Goal: Task Accomplishment & Management: Use online tool/utility

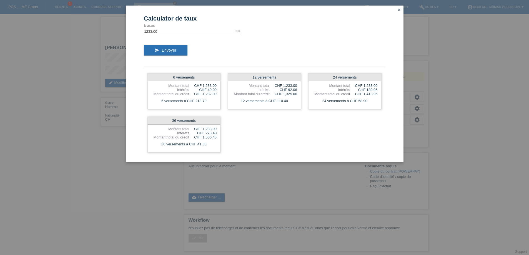
click at [399, 9] on icon "close" at bounding box center [399, 9] width 4 height 4
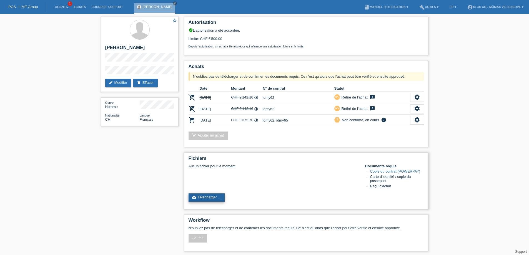
click at [200, 199] on link "cloud_upload Télécharger ..." at bounding box center [207, 198] width 36 height 8
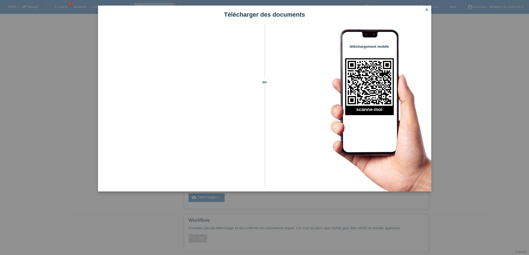
click at [428, 10] on icon "close" at bounding box center [427, 9] width 4 height 4
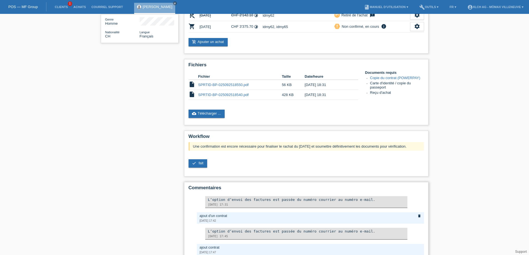
scroll to position [111, 0]
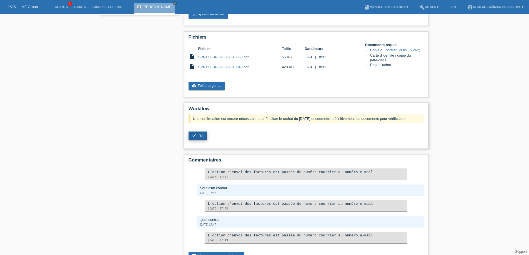
click at [198, 137] on link "check fait" at bounding box center [198, 136] width 19 height 8
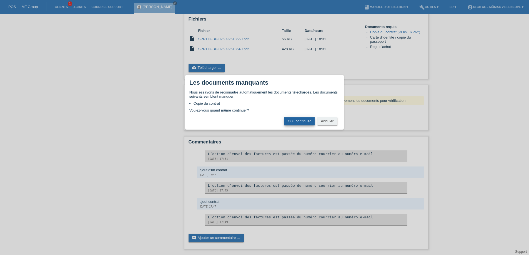
click at [300, 122] on button "Oui, continuer" at bounding box center [299, 121] width 30 height 8
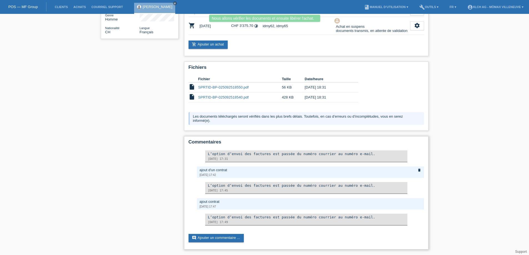
scroll to position [5, 0]
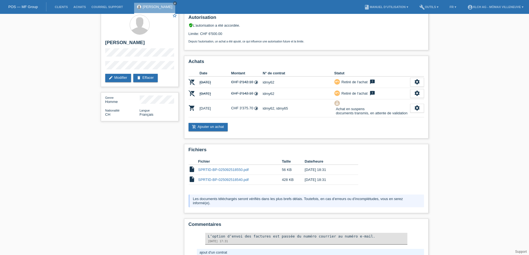
click at [17, 7] on link "POS — MF Group" at bounding box center [22, 7] width 29 height 4
